Goal: Navigation & Orientation: Find specific page/section

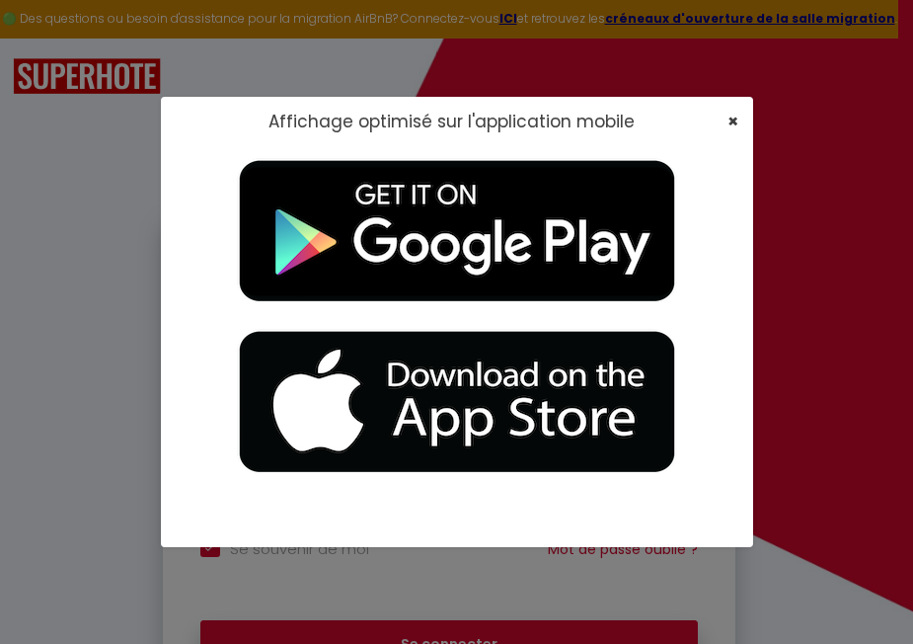
type input "[EMAIL_ADDRESS][DOMAIN_NAME]"
click at [736, 118] on span "×" at bounding box center [733, 121] width 11 height 25
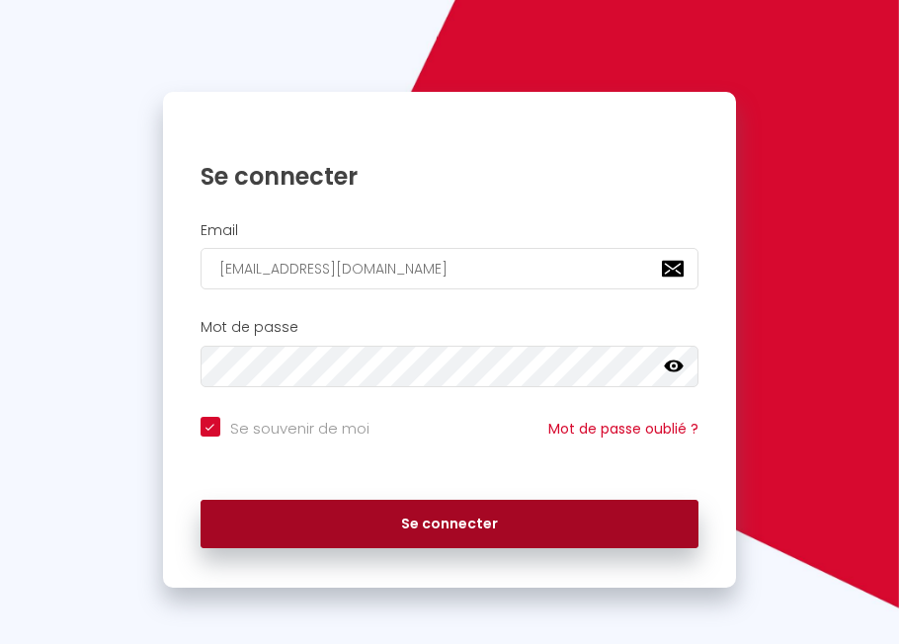
scroll to position [123, 0]
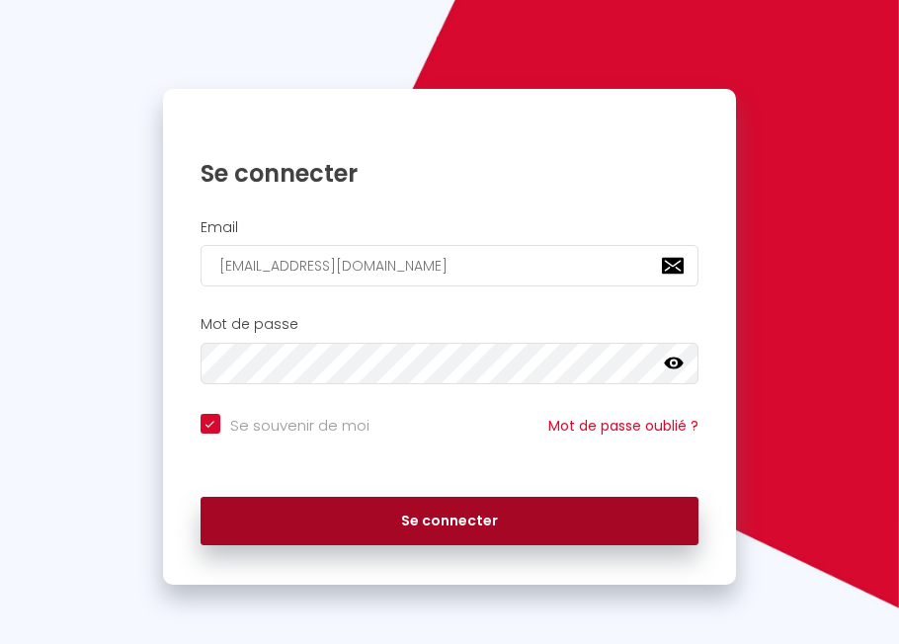
click at [469, 512] on button "Se connecter" at bounding box center [449, 521] width 498 height 49
checkbox input "true"
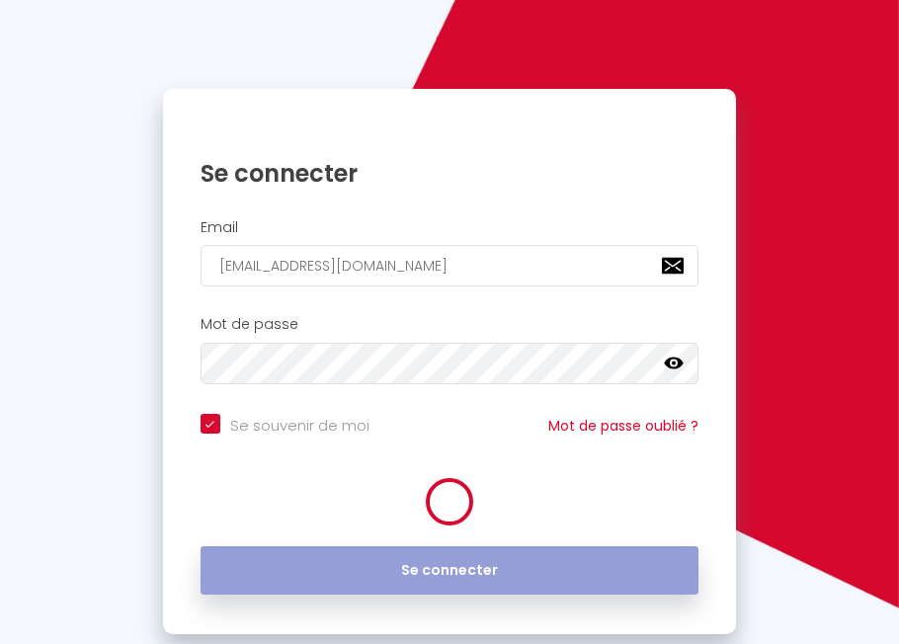
scroll to position [0, 0]
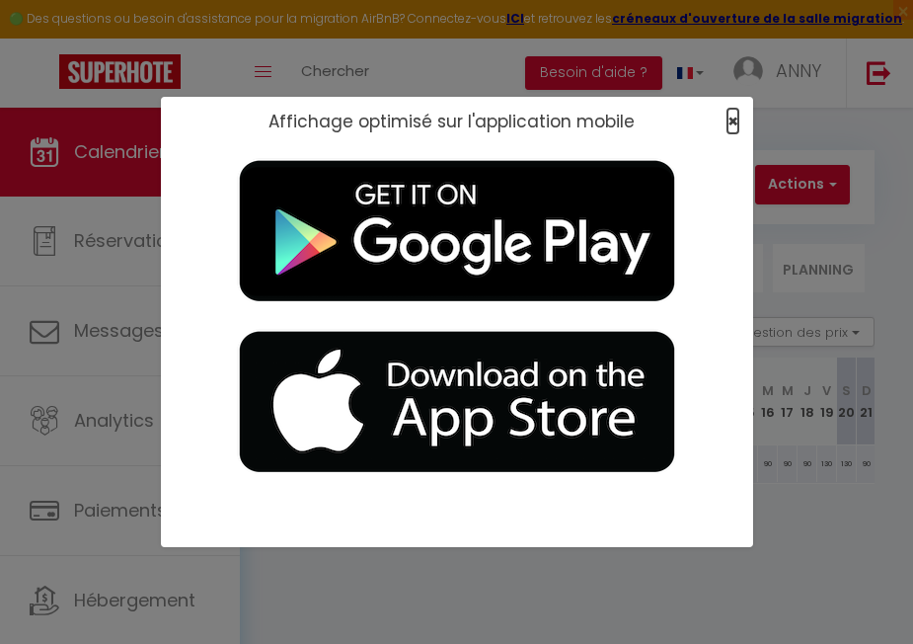
click at [729, 117] on span "×" at bounding box center [733, 121] width 11 height 25
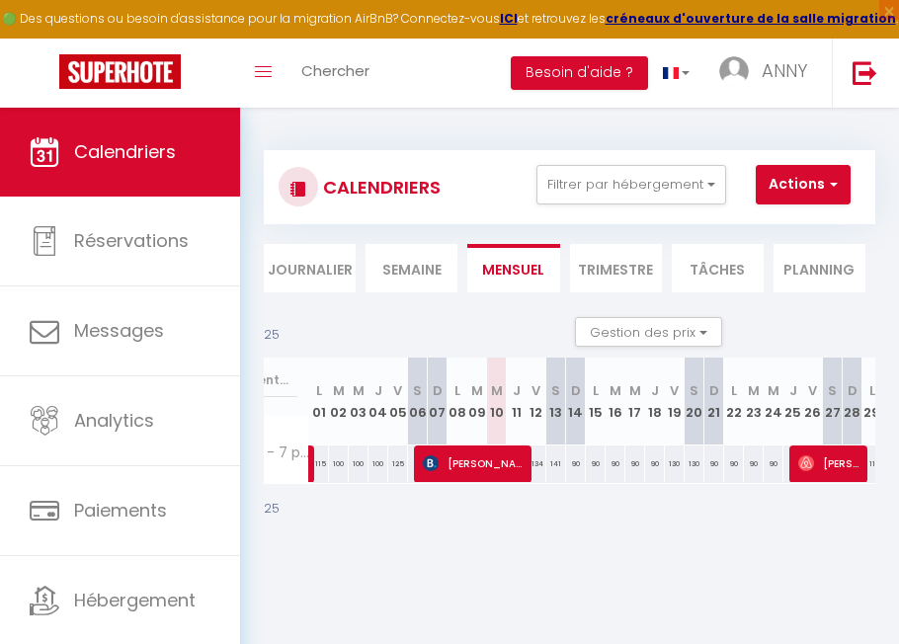
scroll to position [0, 195]
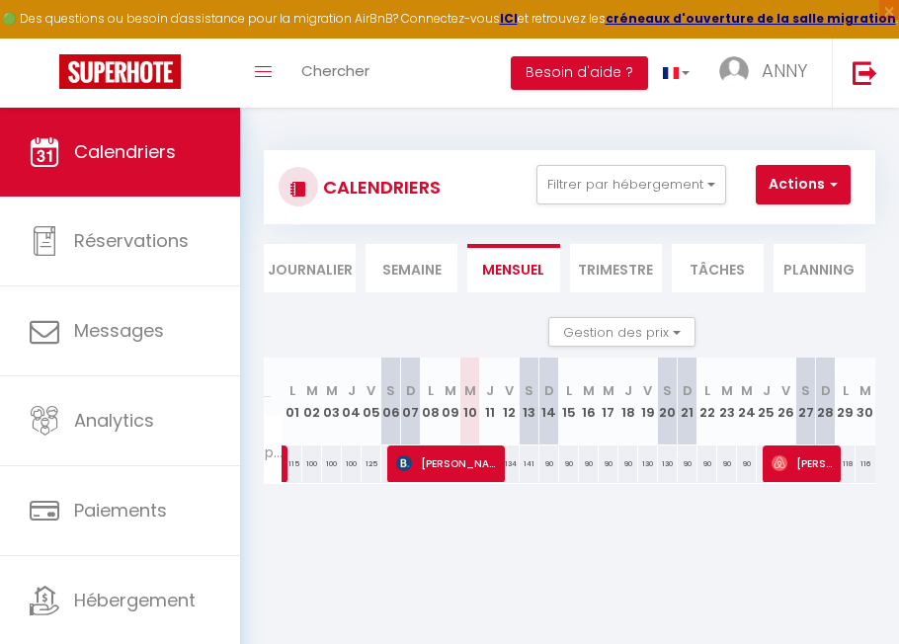
click at [619, 276] on li "Trimestre" at bounding box center [616, 268] width 92 height 48
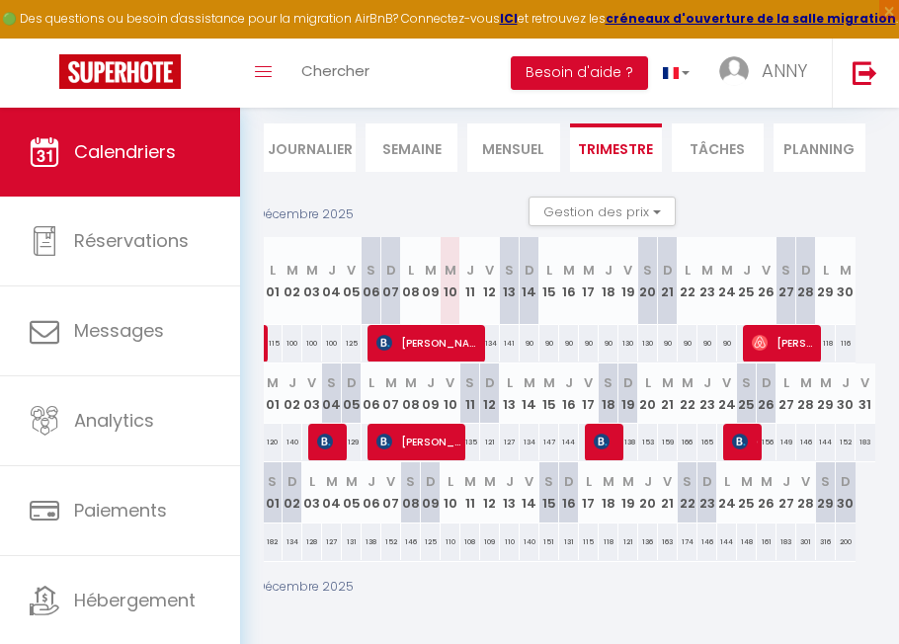
scroll to position [0, 214]
click at [515, 133] on li "Mensuel" at bounding box center [513, 147] width 92 height 48
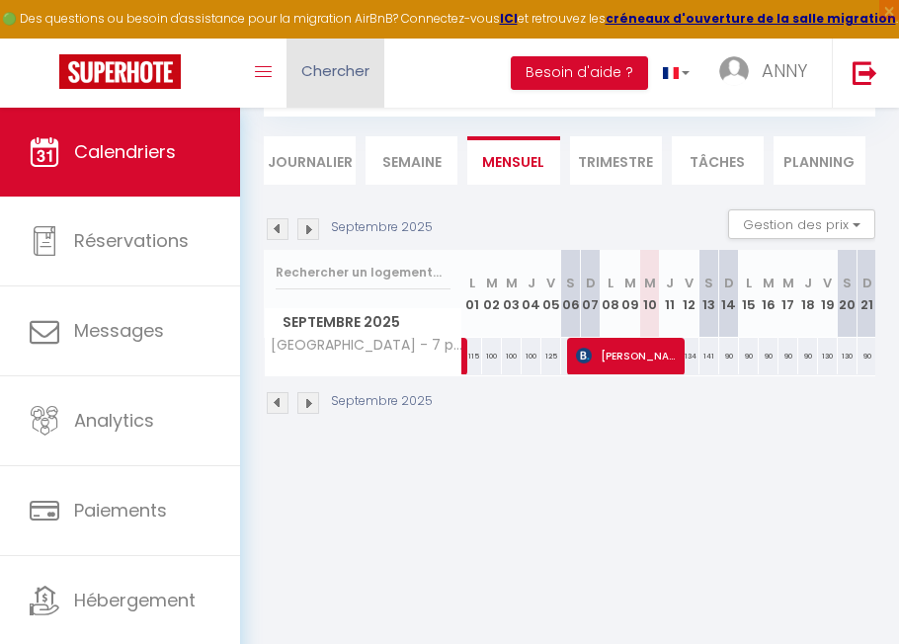
scroll to position [108, 0]
click at [296, 164] on li "Journalier" at bounding box center [310, 160] width 92 height 48
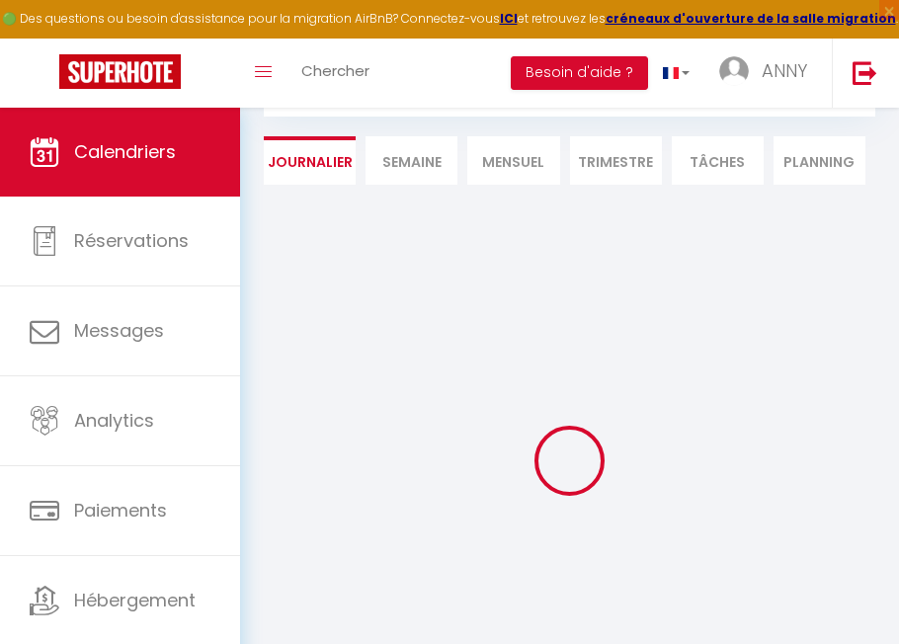
scroll to position [135, 0]
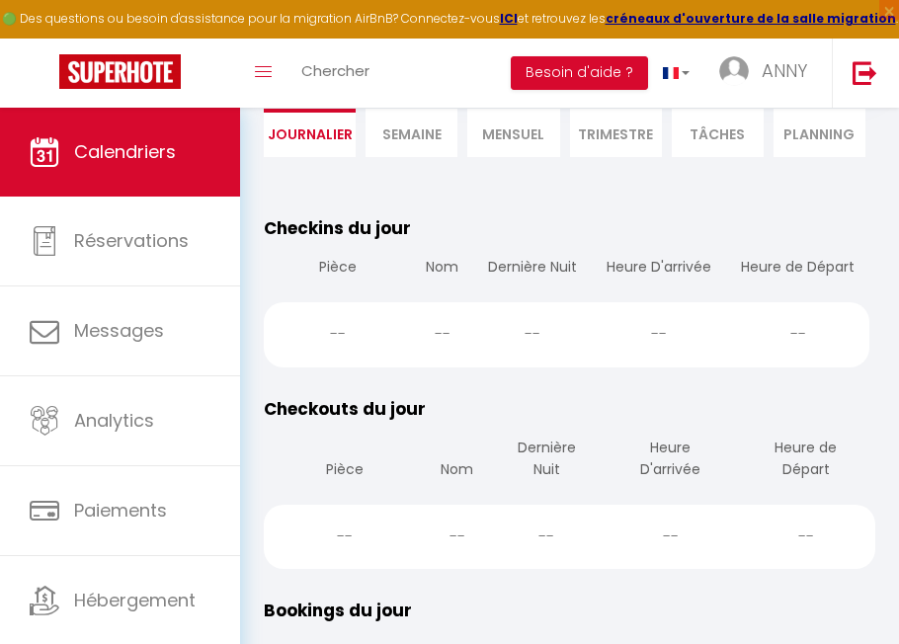
click at [513, 136] on li "Mensuel" at bounding box center [513, 133] width 92 height 48
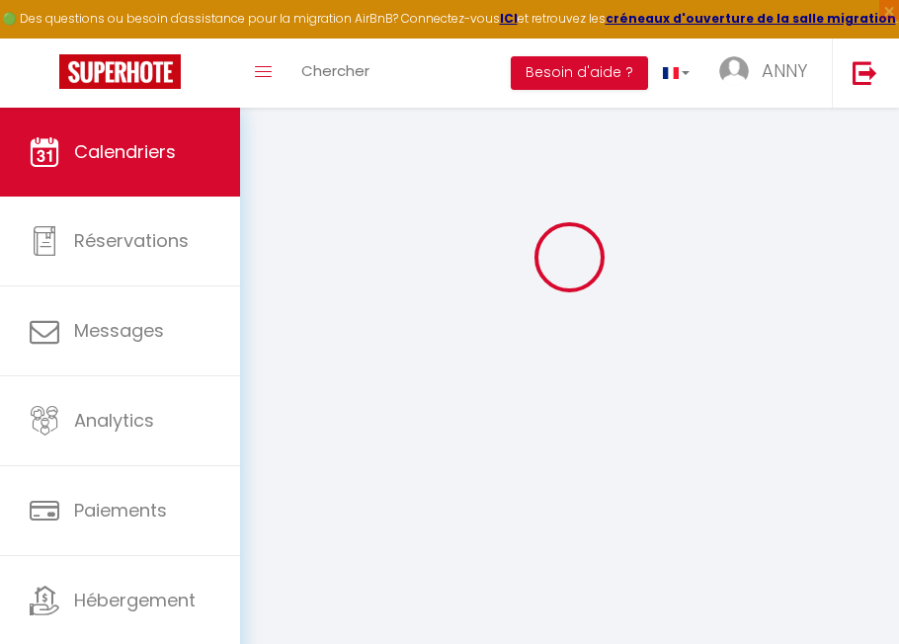
scroll to position [108, 0]
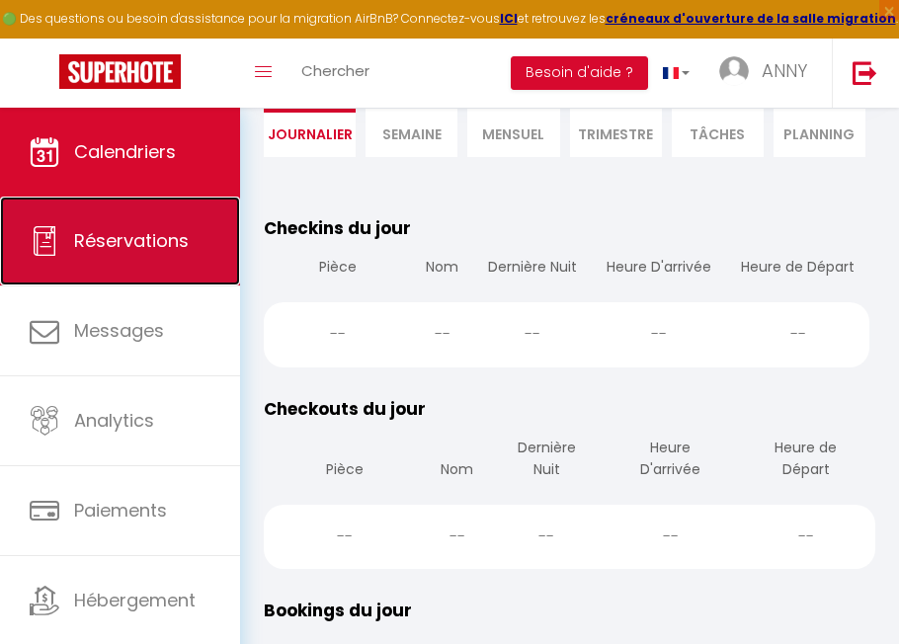
click at [132, 243] on span "Réservations" at bounding box center [131, 240] width 115 height 25
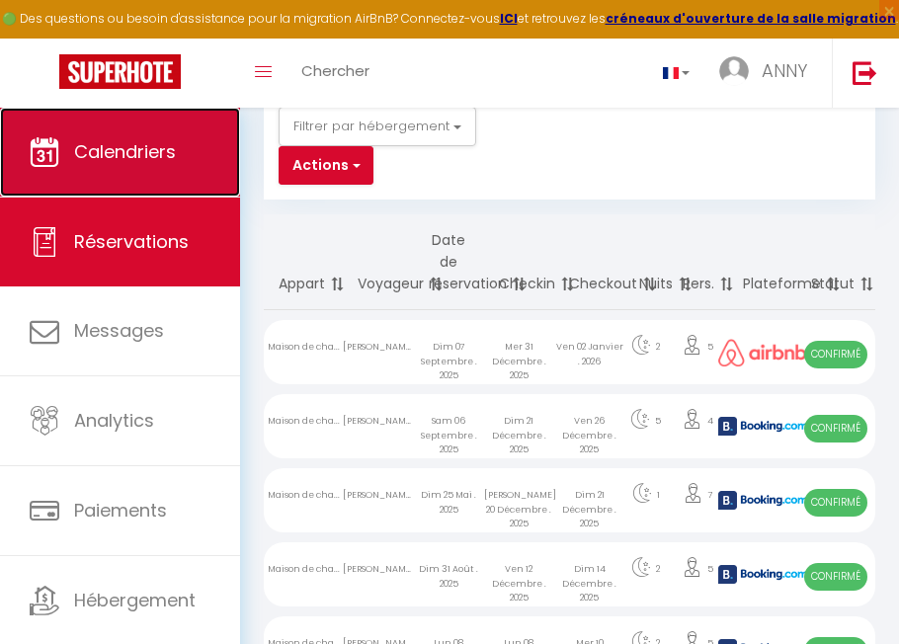
click at [144, 156] on span "Calendriers" at bounding box center [125, 151] width 102 height 25
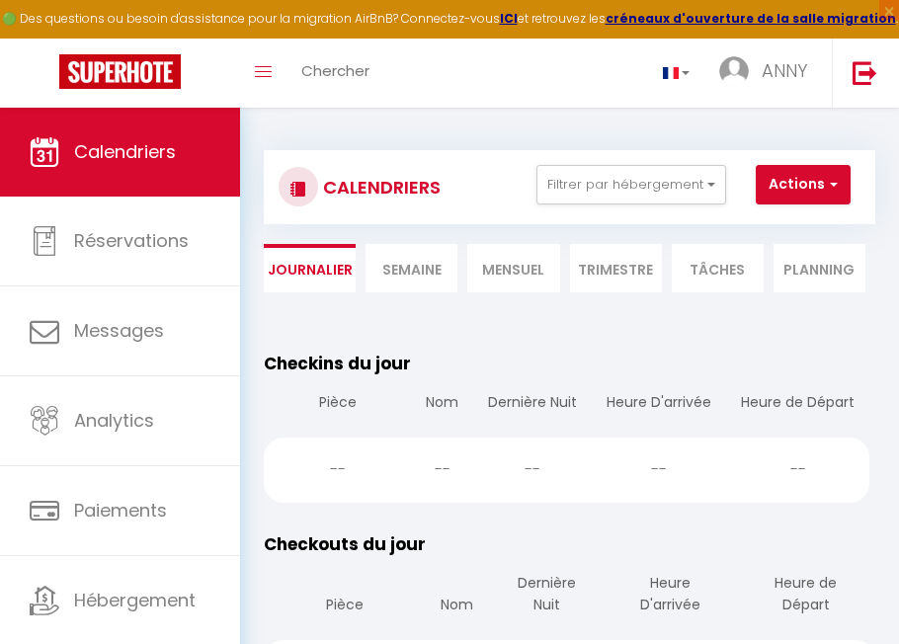
click at [527, 278] on li "Mensuel" at bounding box center [513, 268] width 92 height 48
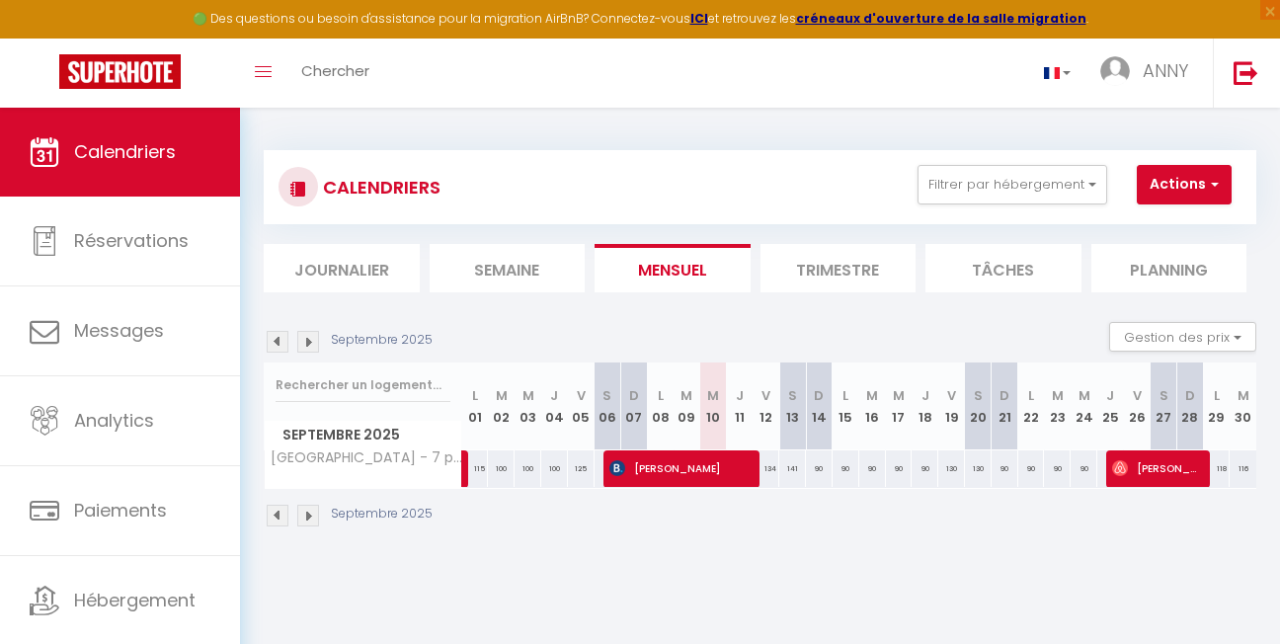
click at [307, 516] on img at bounding box center [308, 516] width 22 height 22
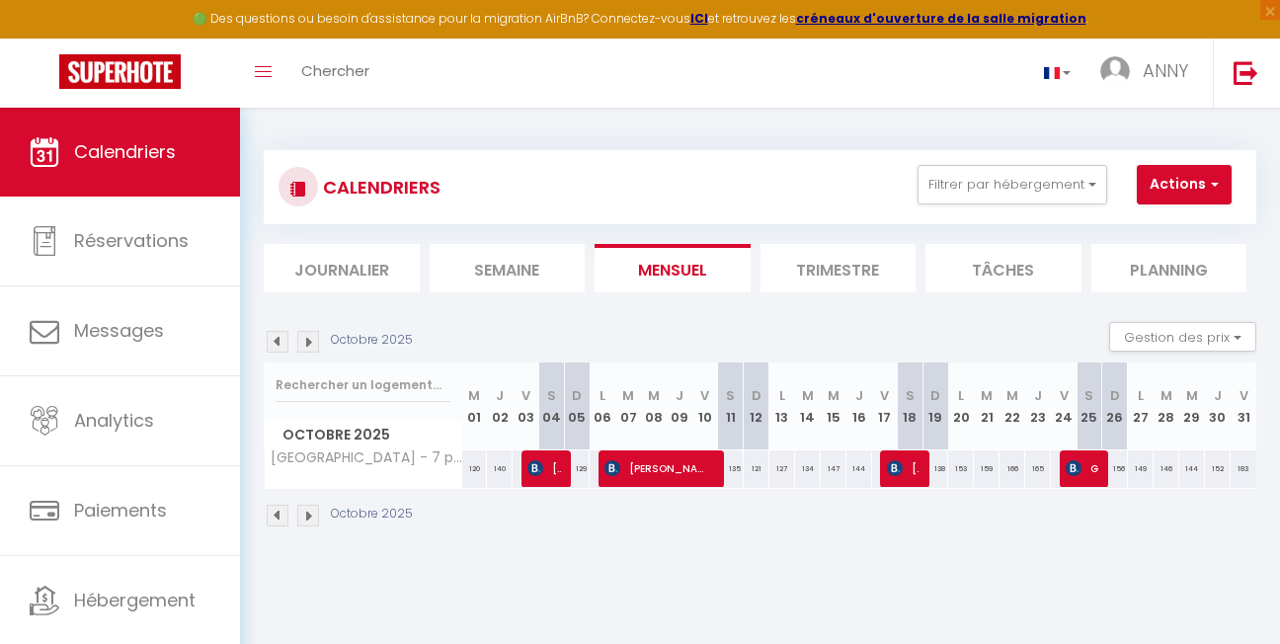
click at [307, 516] on img at bounding box center [308, 516] width 22 height 22
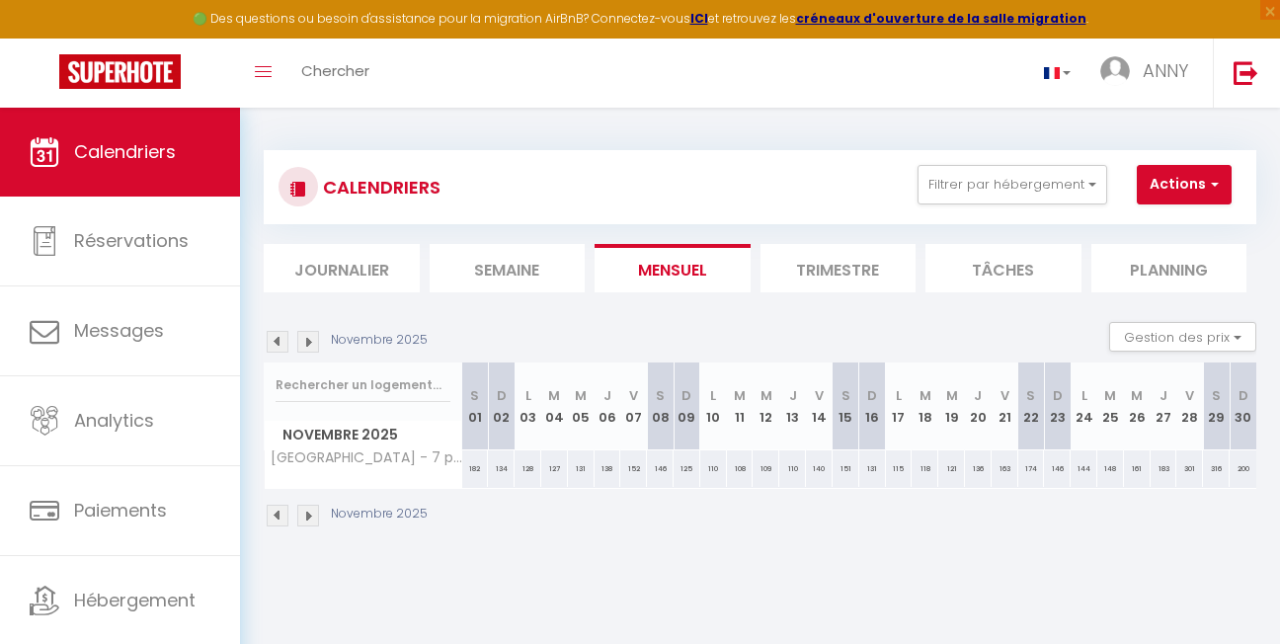
click at [307, 516] on img at bounding box center [308, 516] width 22 height 22
